Goal: Task Accomplishment & Management: Complete application form

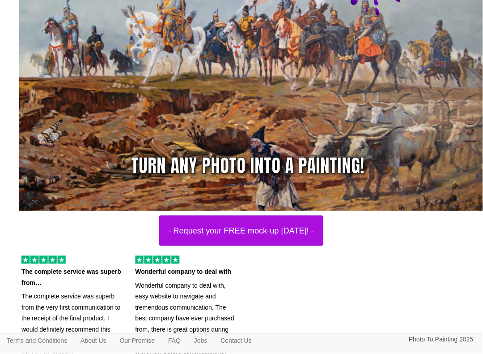
scroll to position [128, 0]
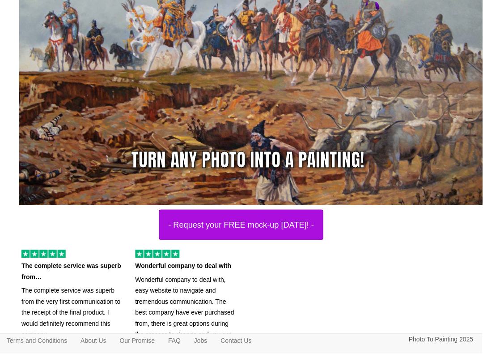
click at [243, 225] on button "- Request your FREE mock-up today! -" at bounding box center [241, 224] width 165 height 30
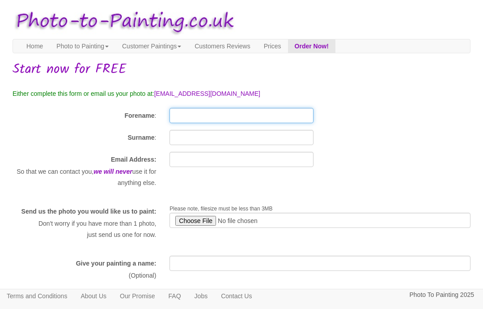
click at [201, 115] on input "Forename" at bounding box center [242, 115] width 144 height 15
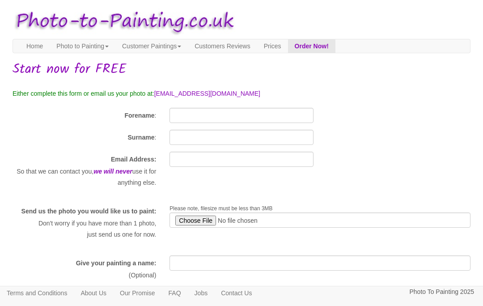
type input "[PERSON_NAME]"
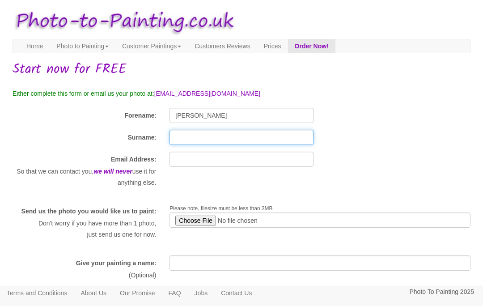
type input "[PERSON_NAME]"
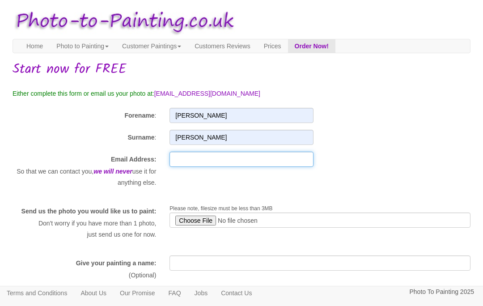
type input "[PERSON_NAME][EMAIL_ADDRESS][DOMAIN_NAME]"
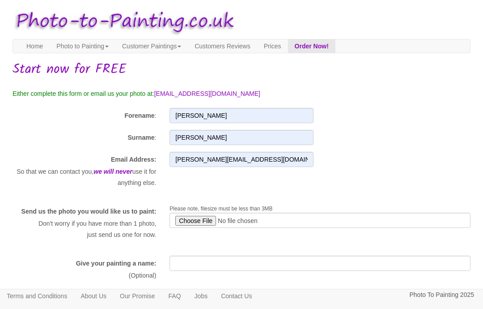
click at [199, 219] on input "file" at bounding box center [320, 220] width 301 height 15
type input "C:\fakepath\IMG_3967.png"
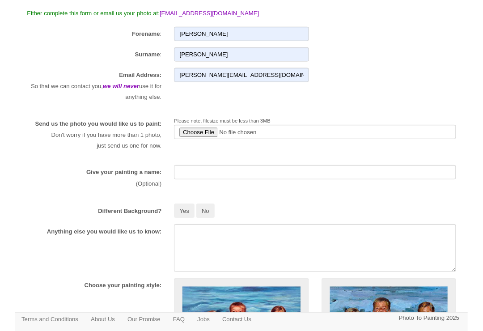
scroll to position [81, 0]
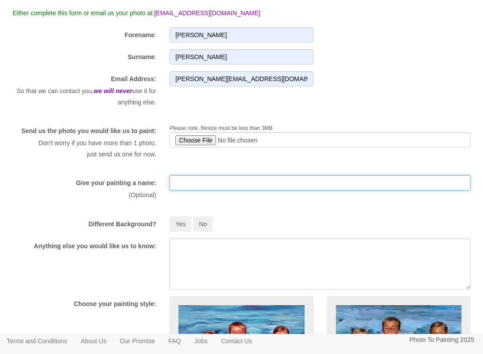
click at [198, 188] on input "text" at bounding box center [320, 182] width 301 height 15
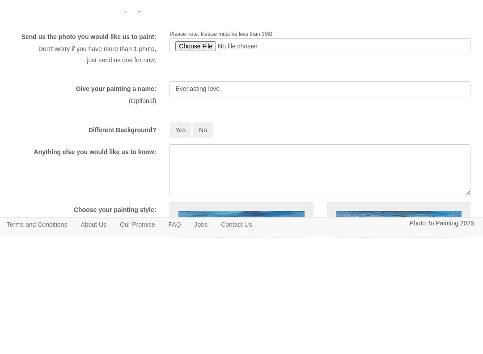
scroll to position [186, 0]
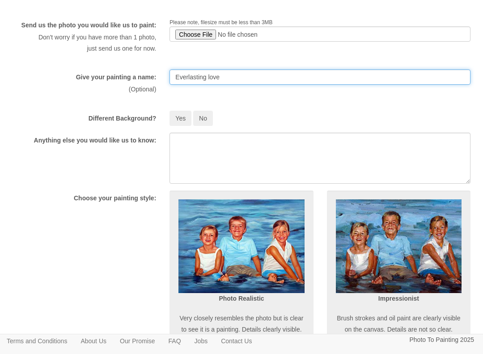
type input "Everlasting love"
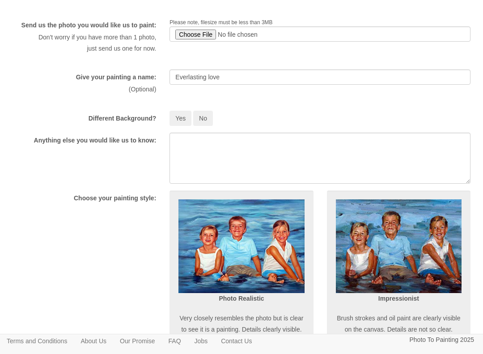
click at [209, 126] on button "No" at bounding box center [203, 118] width 20 height 15
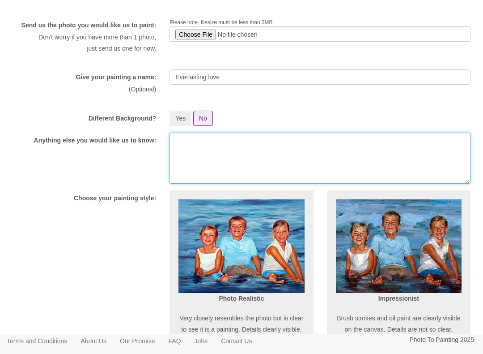
click at [185, 154] on textarea at bounding box center [320, 157] width 301 height 51
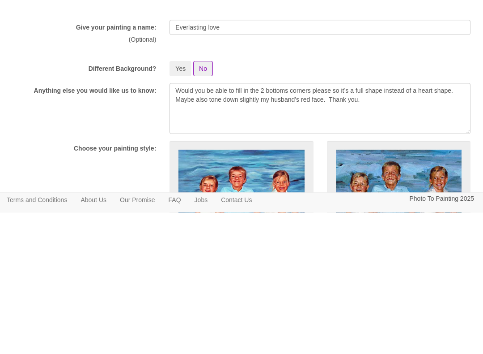
scroll to position [247, 0]
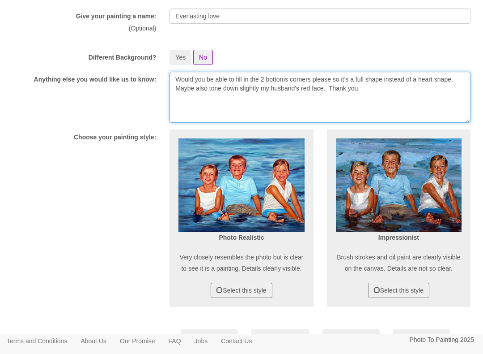
type textarea "Would you be able to fill in the 2 bottoms corners please so it’s a full shape …"
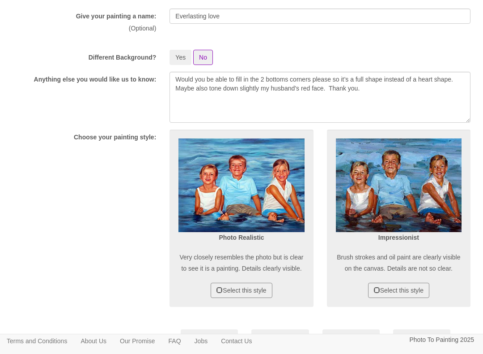
click at [249, 298] on button "Select this style" at bounding box center [241, 289] width 61 height 15
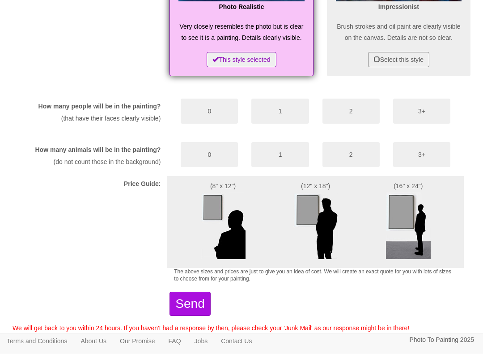
scroll to position [479, 0]
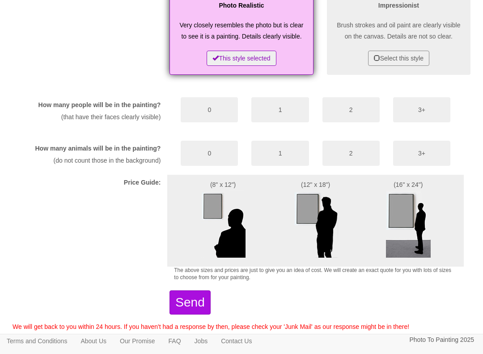
click at [354, 122] on button "2" at bounding box center [351, 109] width 57 height 25
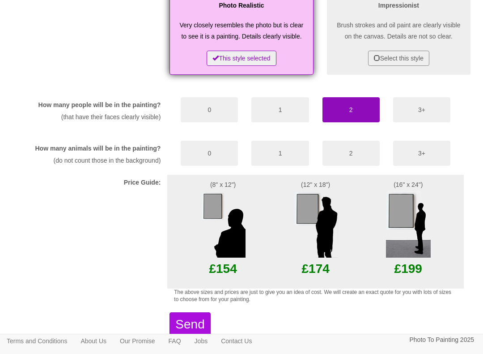
click at [209, 166] on button "0" at bounding box center [209, 153] width 57 height 25
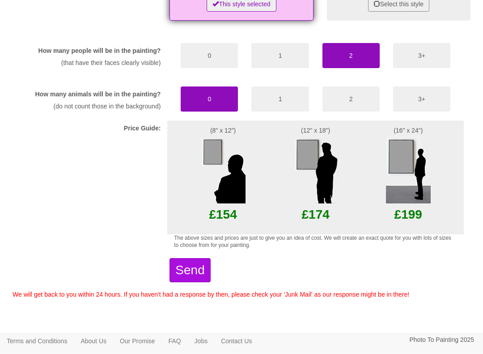
scroll to position [564, 0]
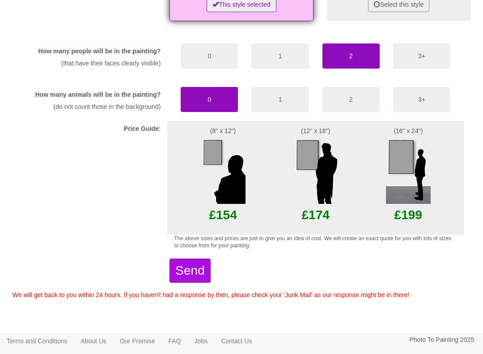
click at [210, 279] on button "Send" at bounding box center [190, 270] width 41 height 24
